Goal: Transaction & Acquisition: Obtain resource

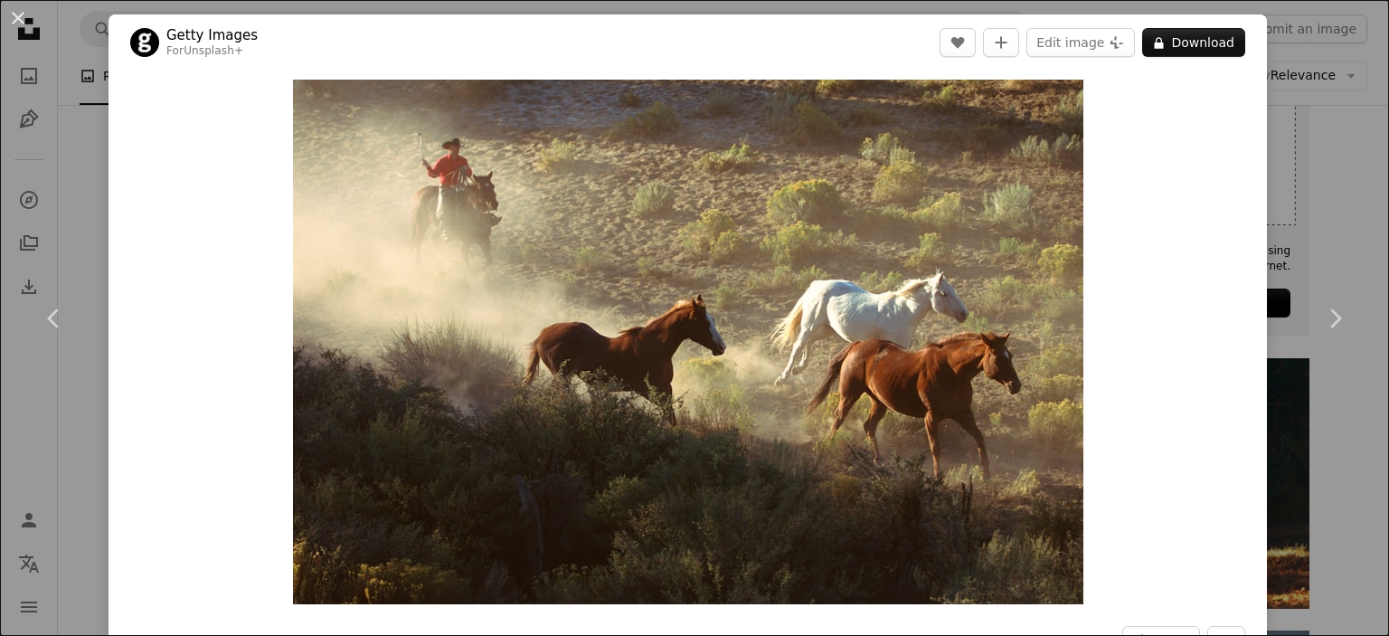
scroll to position [399, 0]
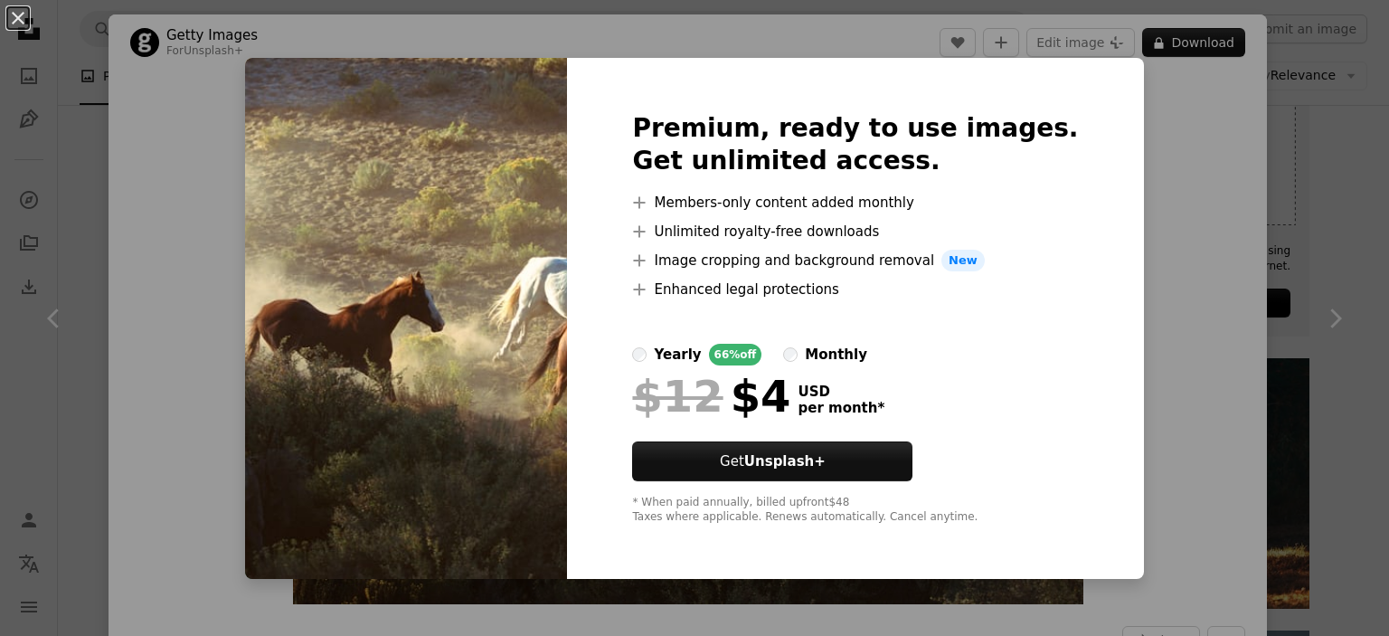
click at [1155, 222] on div "An X shape Premium, ready to use images. Get unlimited access. A plus sign Memb…" at bounding box center [694, 318] width 1389 height 636
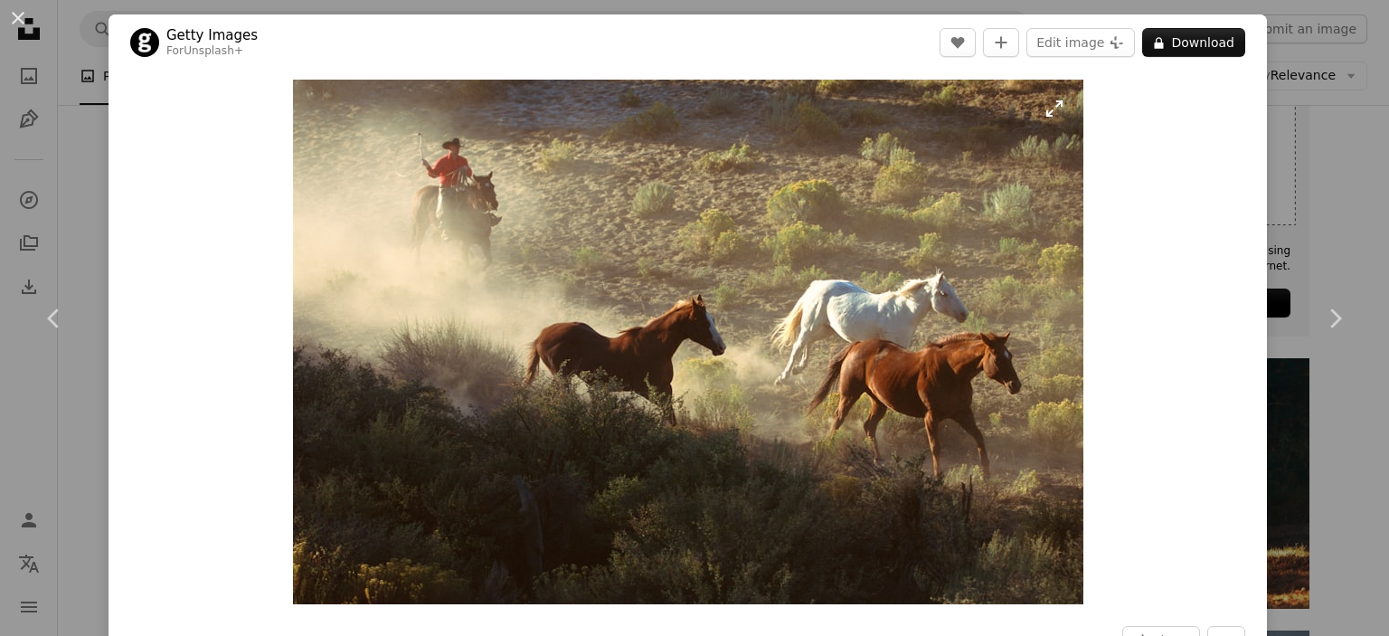
click at [727, 242] on img "Zoom in on this image" at bounding box center [688, 342] width 790 height 525
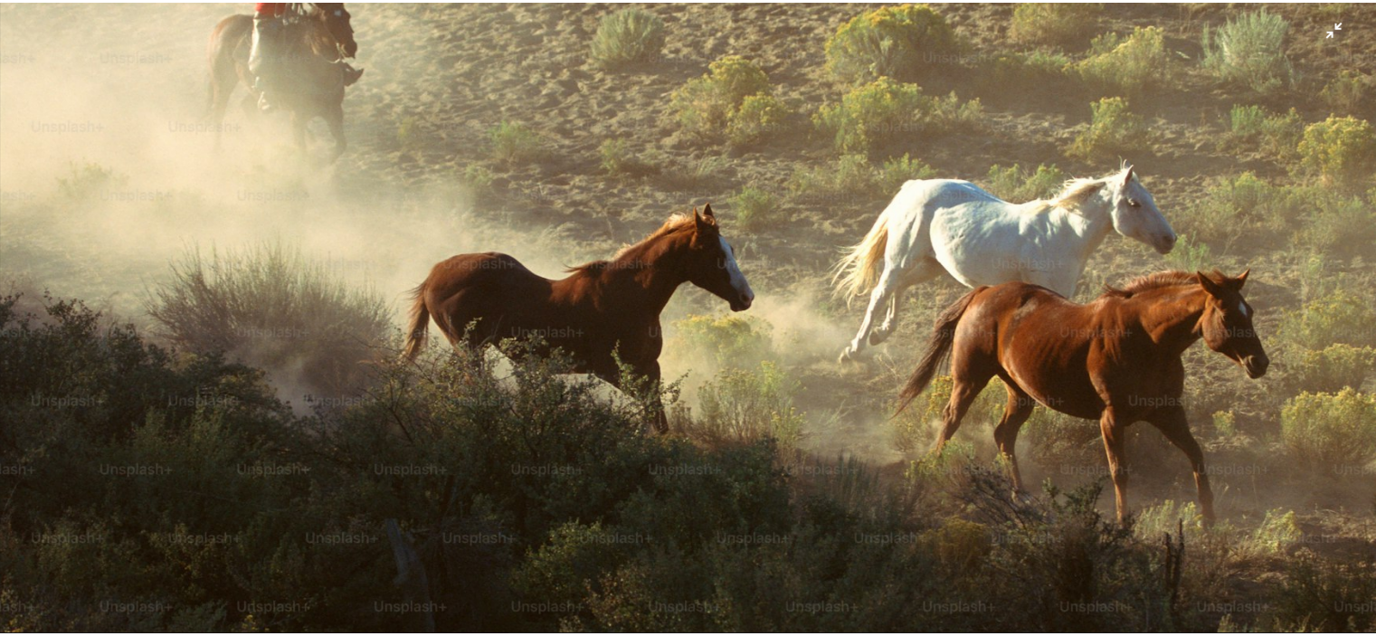
scroll to position [267, 0]
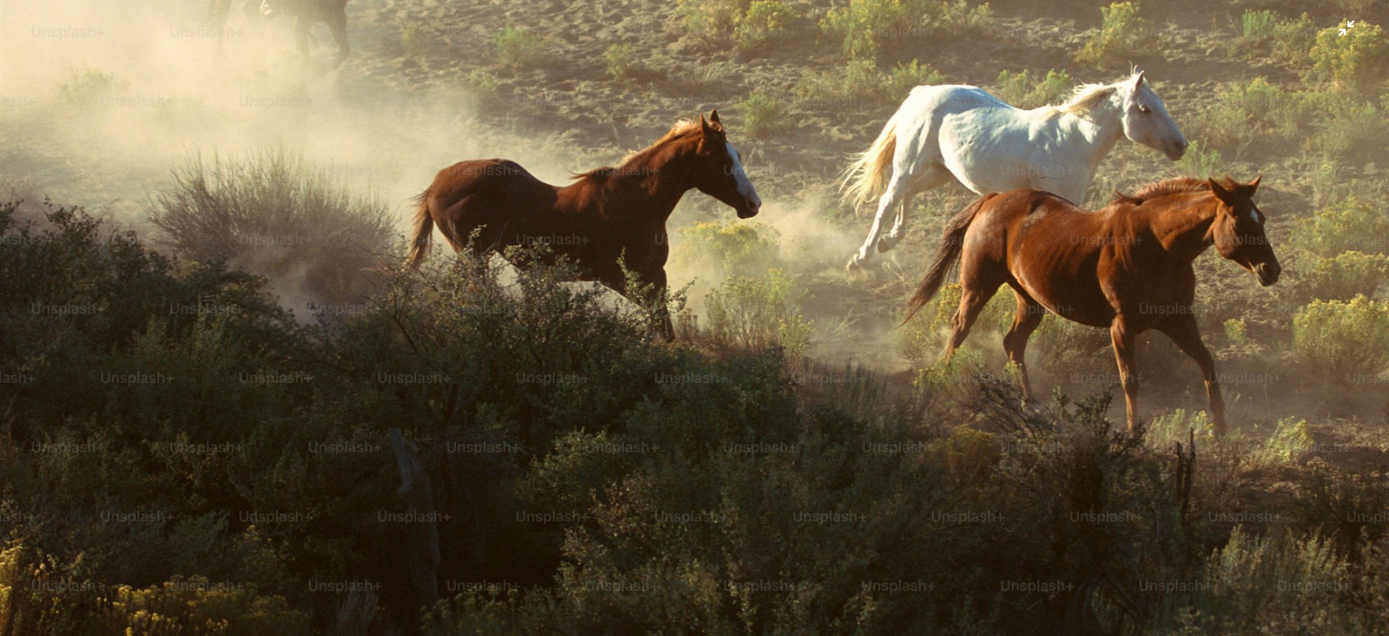
click at [1336, 45] on img "Zoom out on this image" at bounding box center [694, 193] width 1391 height 923
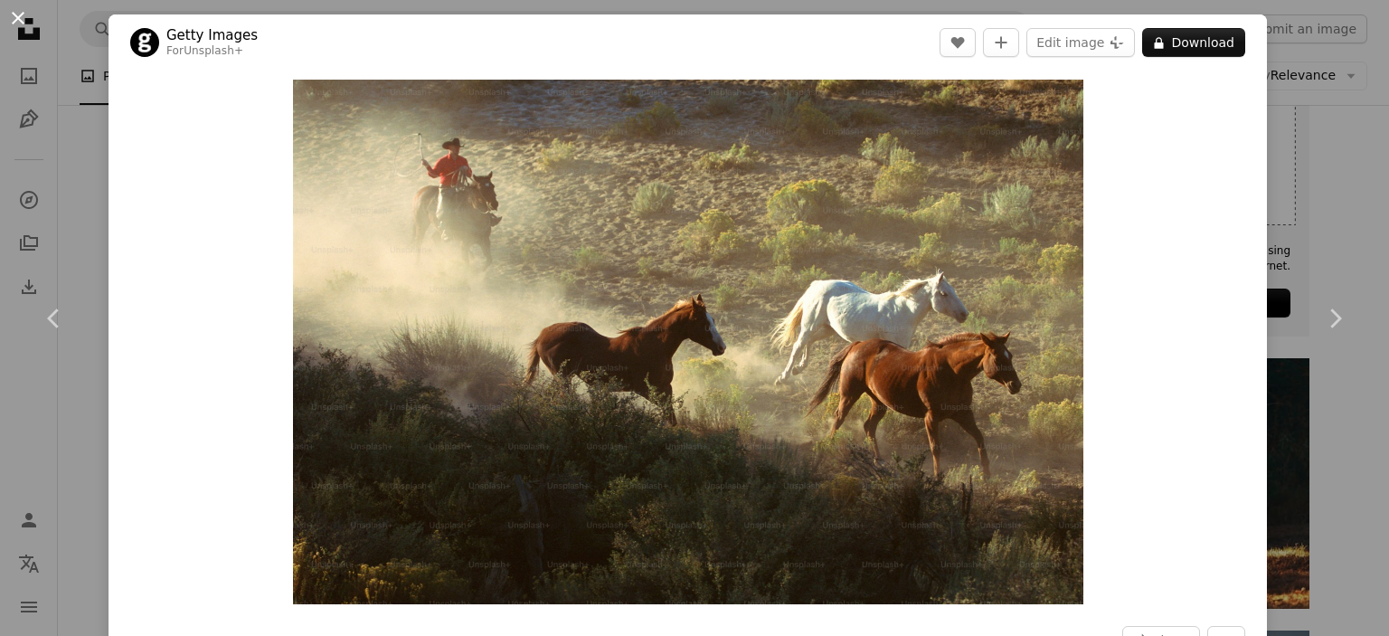
click at [7, 18] on button "An X shape" at bounding box center [18, 18] width 22 height 22
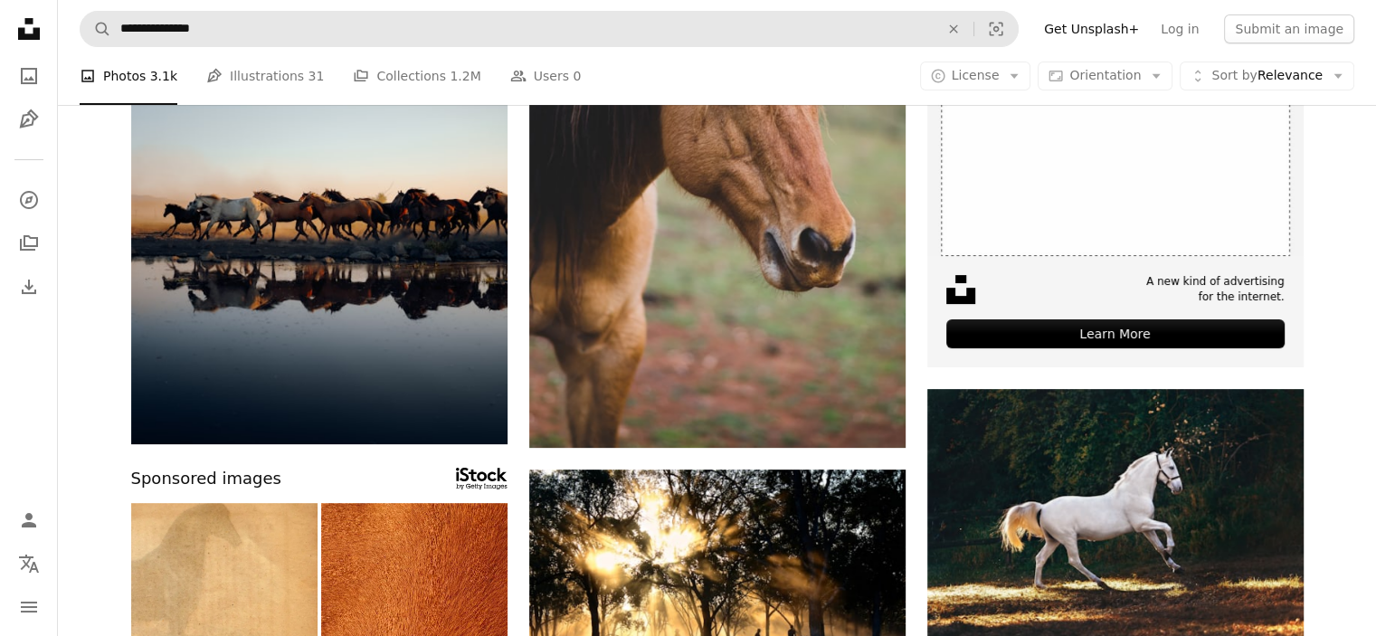
scroll to position [326, 0]
